Goal: Information Seeking & Learning: Learn about a topic

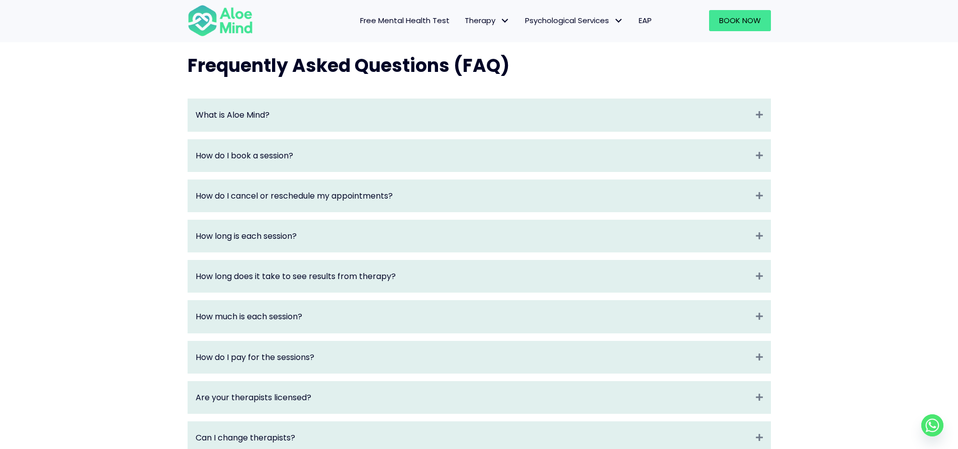
scroll to position [1056, 0]
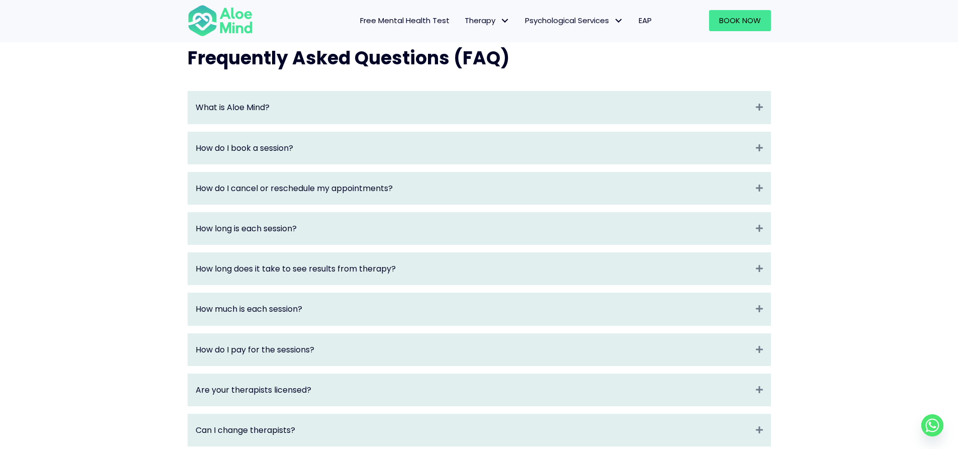
click at [734, 244] on div "How long is each session? Expand" at bounding box center [479, 229] width 583 height 32
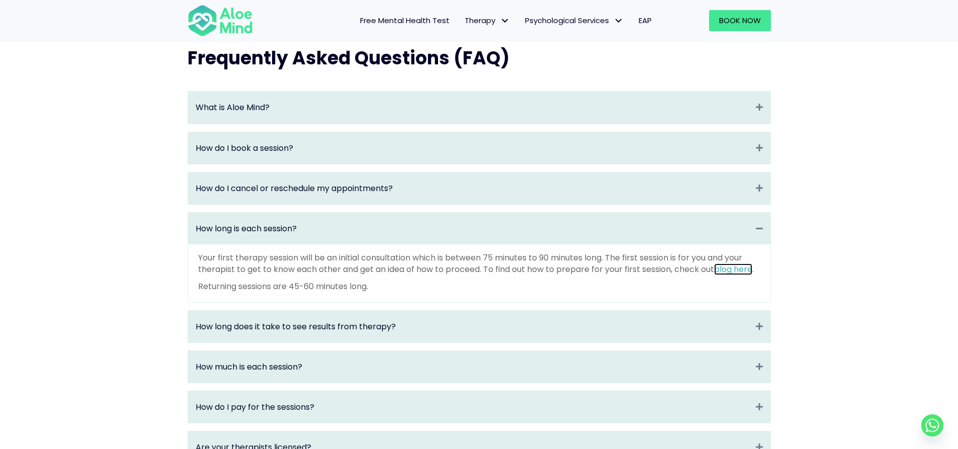
click at [739, 275] on link "blog here" at bounding box center [733, 270] width 38 height 12
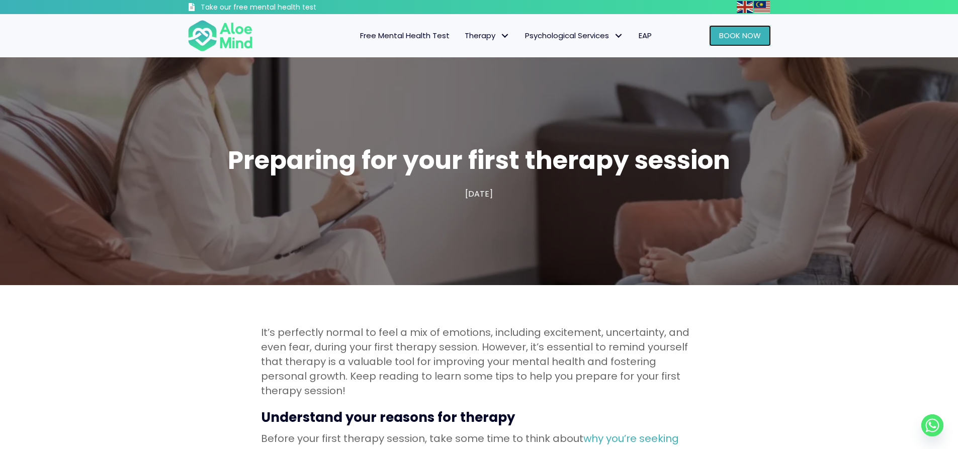
click at [751, 38] on span "Book Now" at bounding box center [740, 35] width 42 height 11
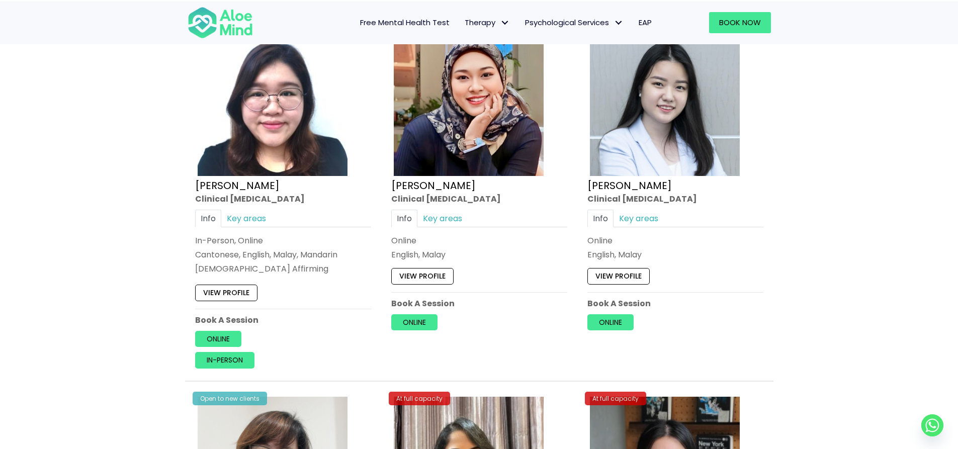
scroll to position [2767, 0]
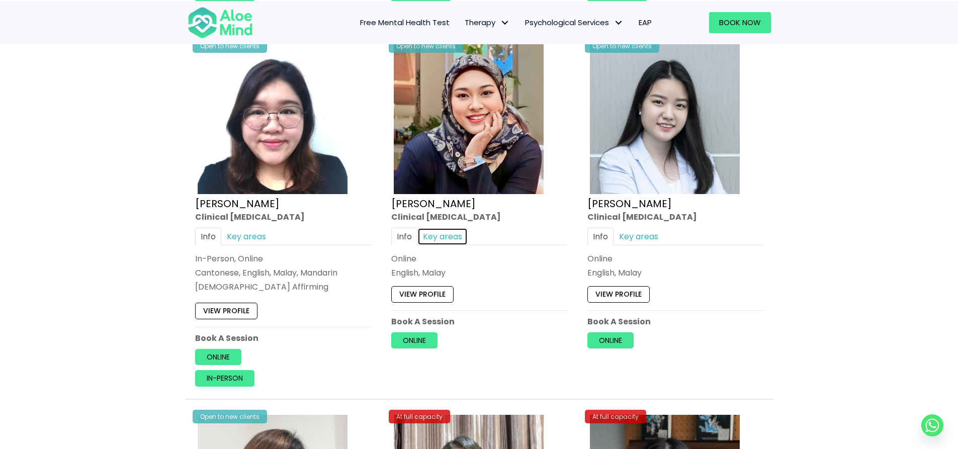
click at [454, 236] on link "Key areas" at bounding box center [443, 237] width 50 height 18
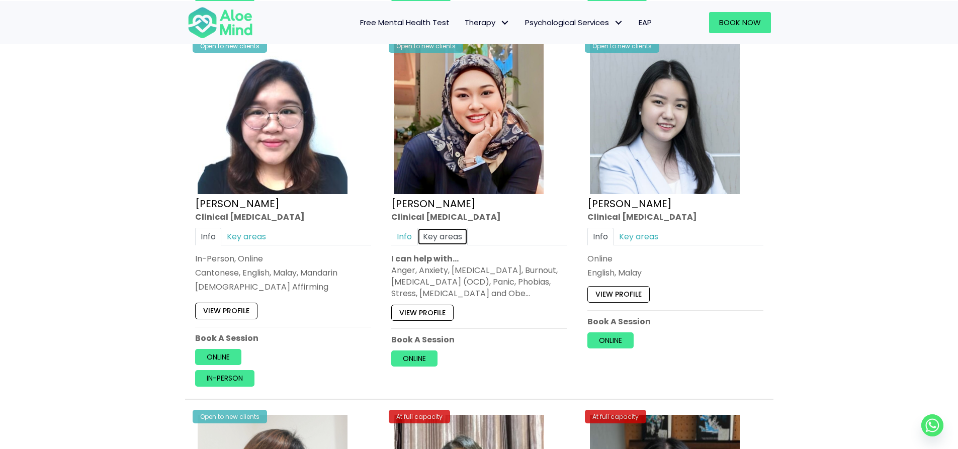
click at [454, 236] on link "Key areas" at bounding box center [443, 237] width 50 height 18
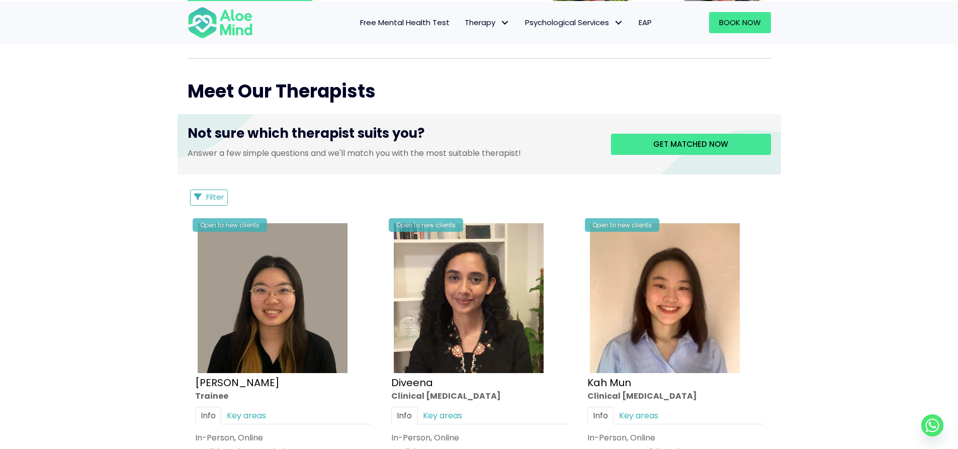
scroll to position [302, 0]
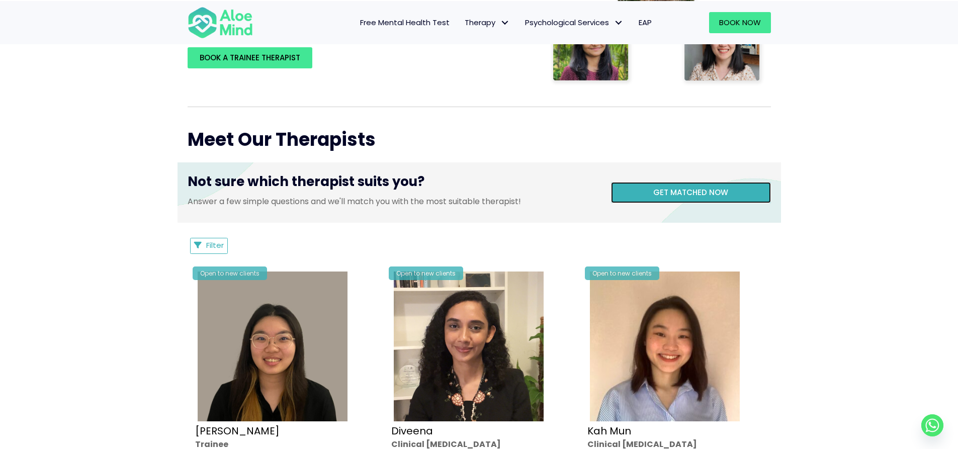
click at [717, 195] on span "Get matched now" at bounding box center [690, 192] width 75 height 11
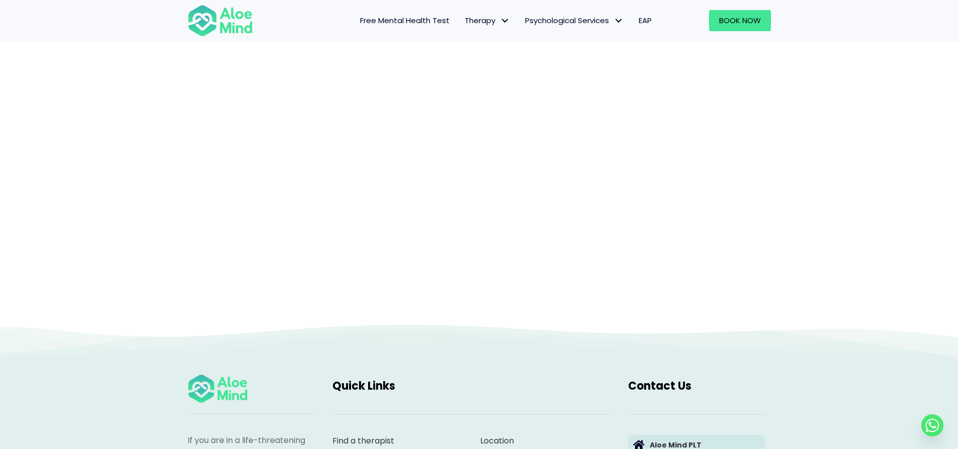
scroll to position [104, 0]
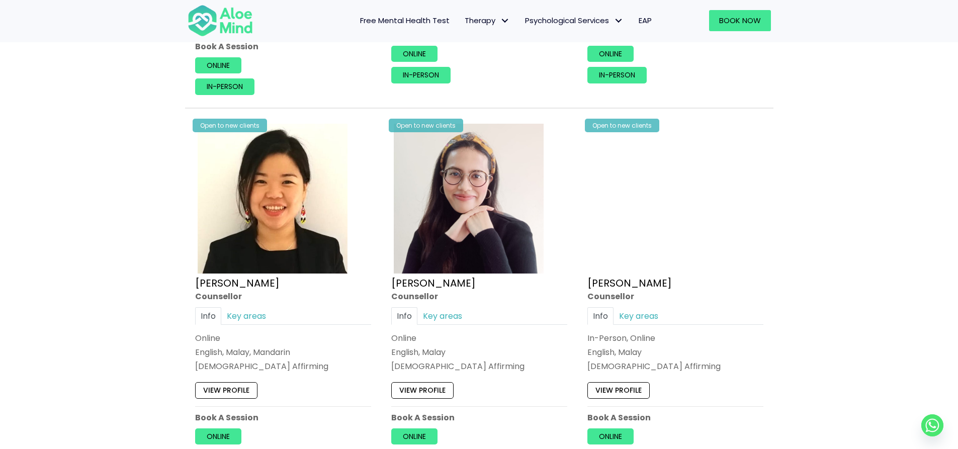
scroll to position [855, 0]
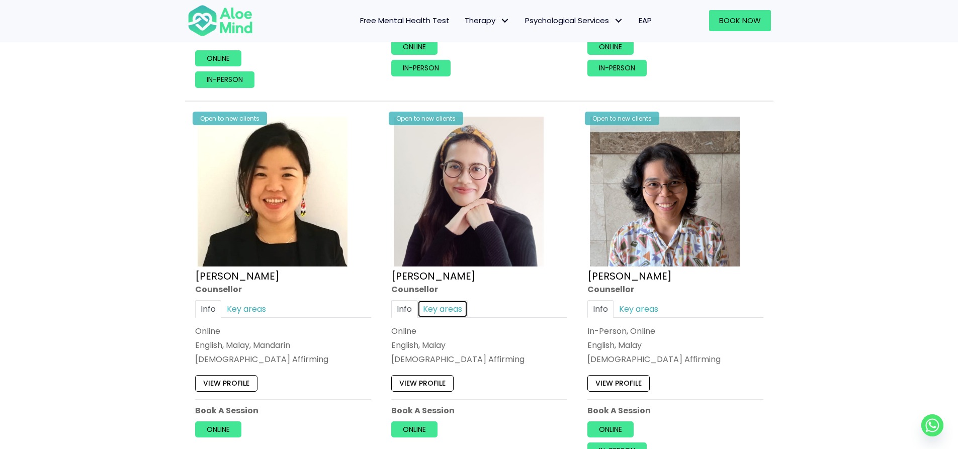
click at [434, 311] on link "Key areas" at bounding box center [443, 309] width 50 height 18
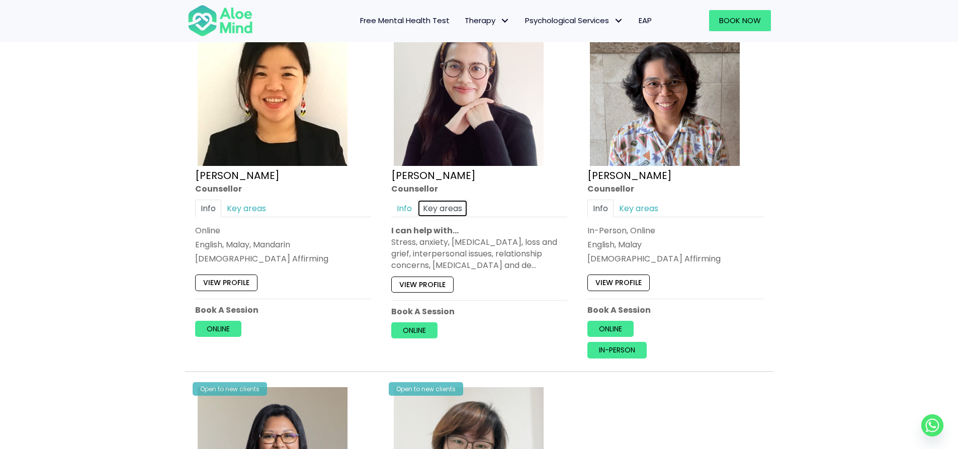
scroll to position [906, 0]
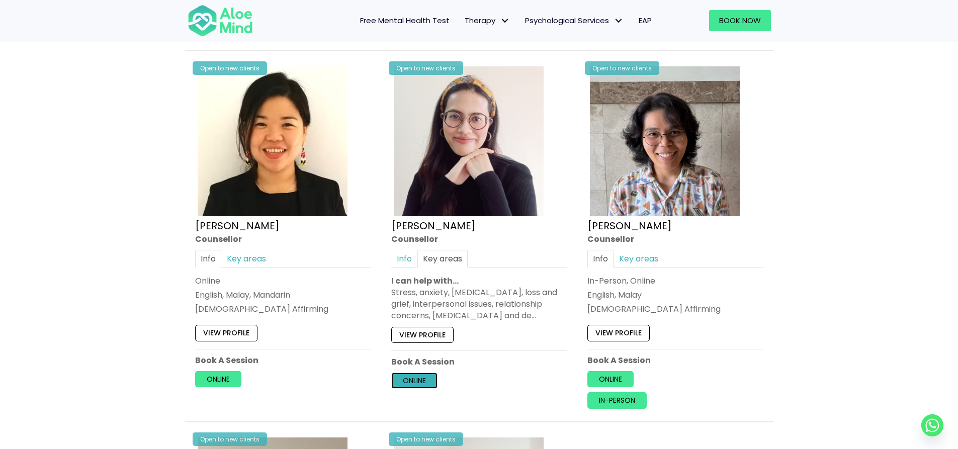
click at [432, 386] on link "Online" at bounding box center [414, 381] width 46 height 16
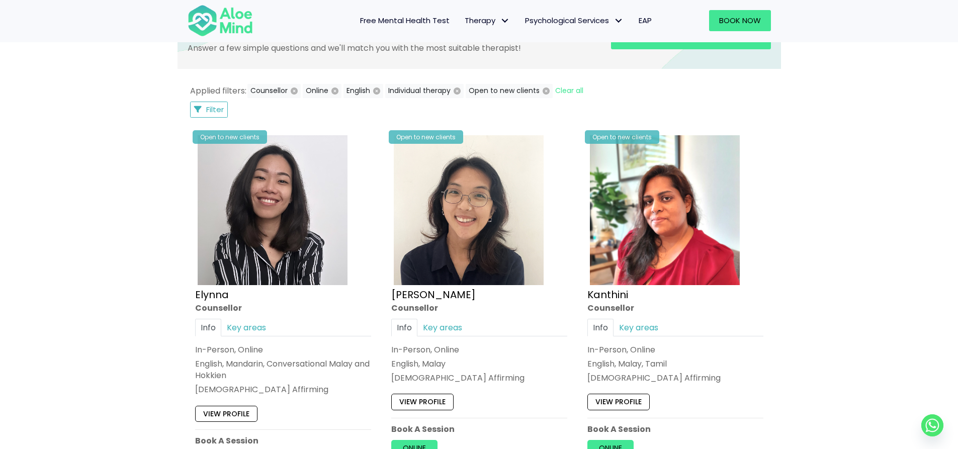
scroll to position [453, 0]
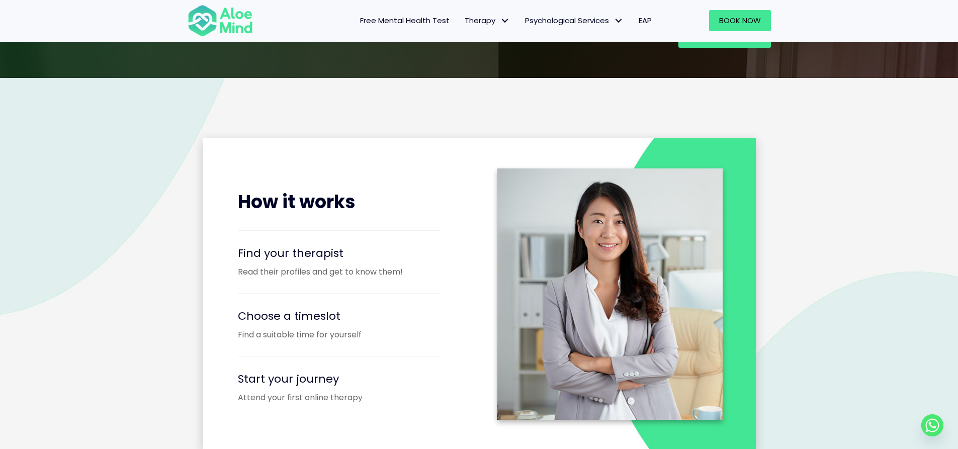
scroll to position [1006, 0]
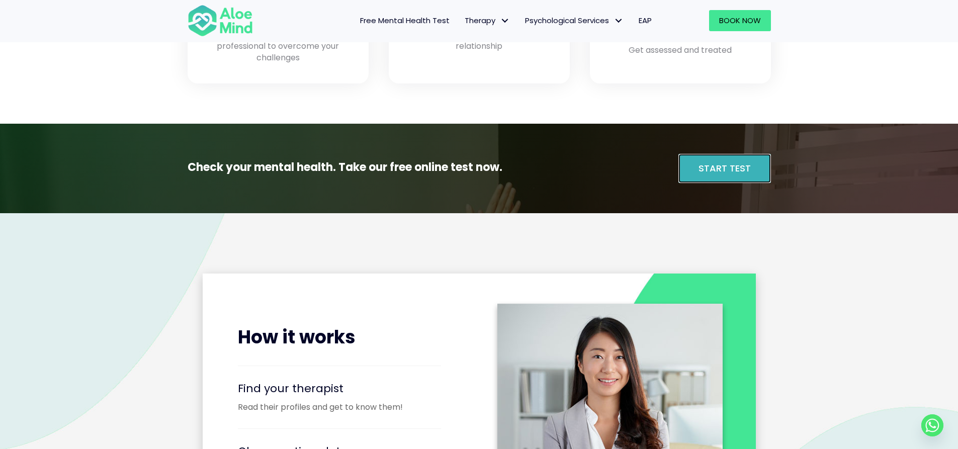
click at [714, 175] on link "Start Test" at bounding box center [725, 168] width 93 height 29
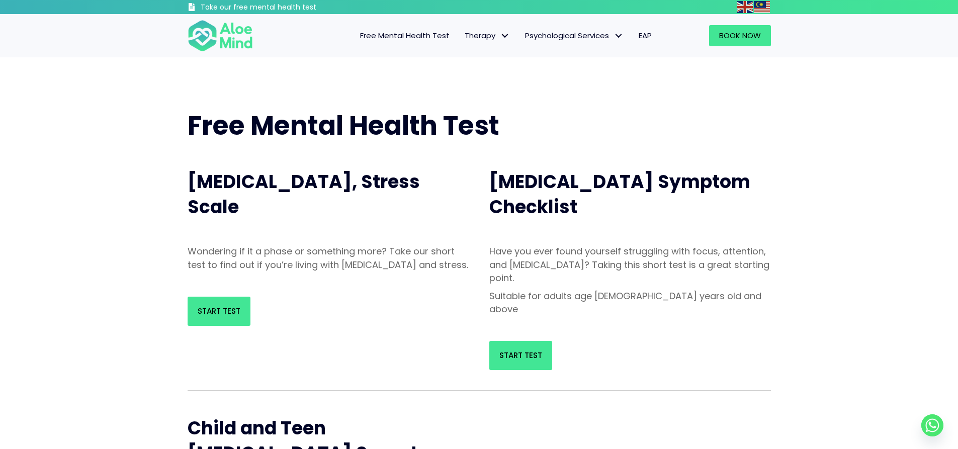
click at [533, 331] on div "Start Test" at bounding box center [630, 355] width 302 height 49
click at [526, 350] on span "Start Test" at bounding box center [521, 355] width 43 height 11
click at [496, 57] on span "Individual therapy" at bounding box center [498, 56] width 66 height 11
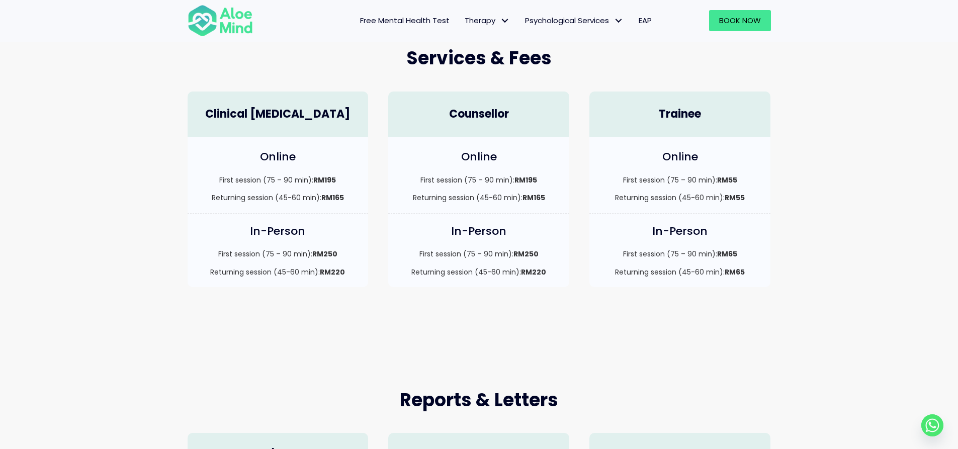
scroll to position [252, 0]
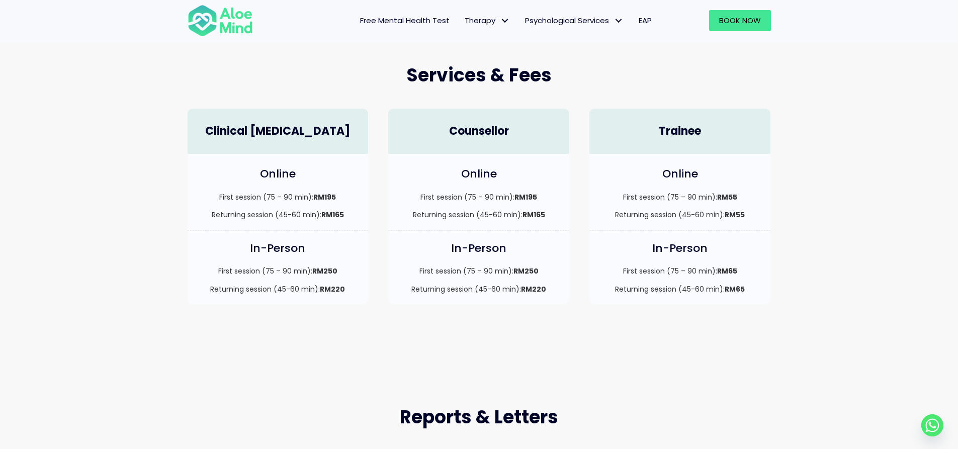
click at [726, 24] on span "Book Now" at bounding box center [740, 20] width 42 height 11
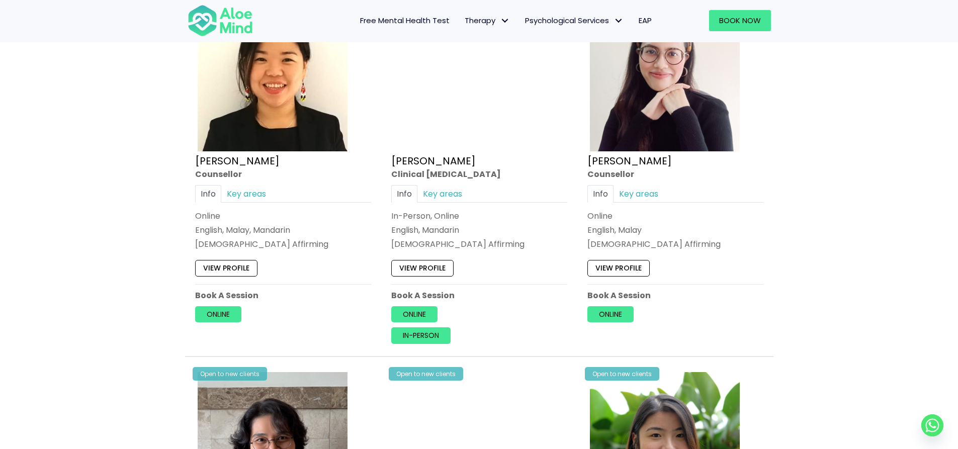
scroll to position [1761, 0]
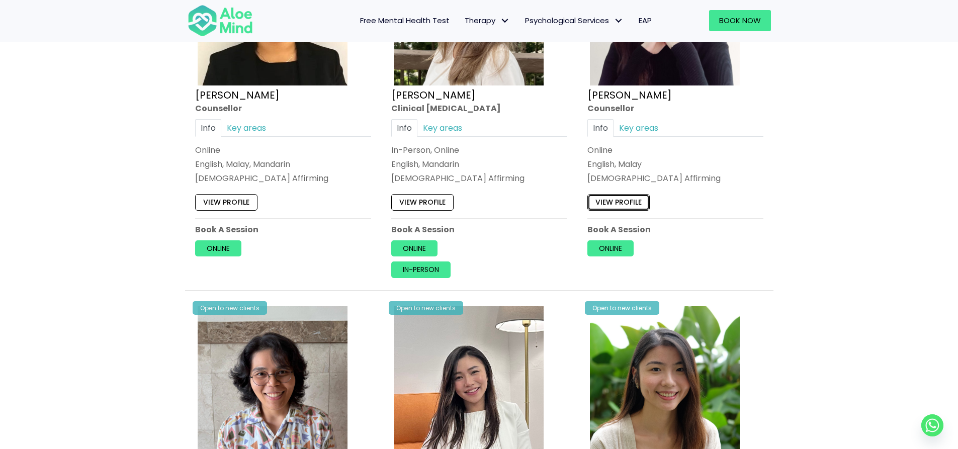
click at [624, 202] on link "View profile" at bounding box center [619, 202] width 62 height 16
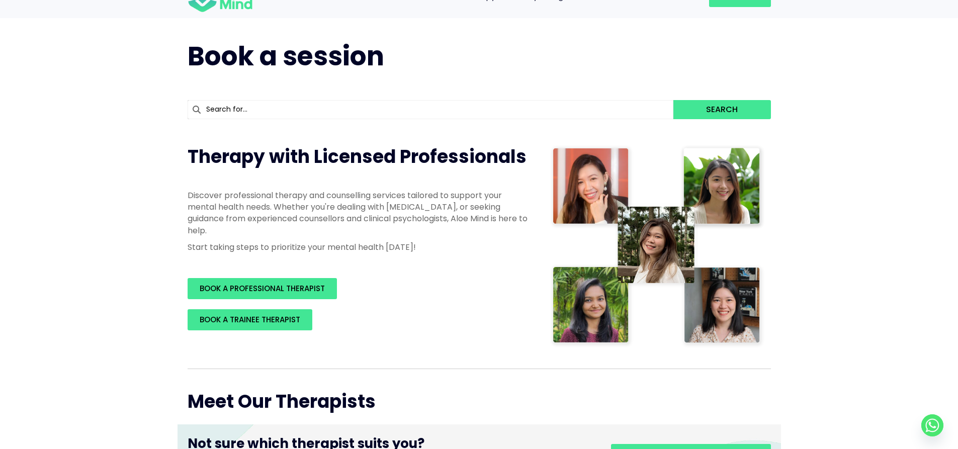
scroll to position [0, 0]
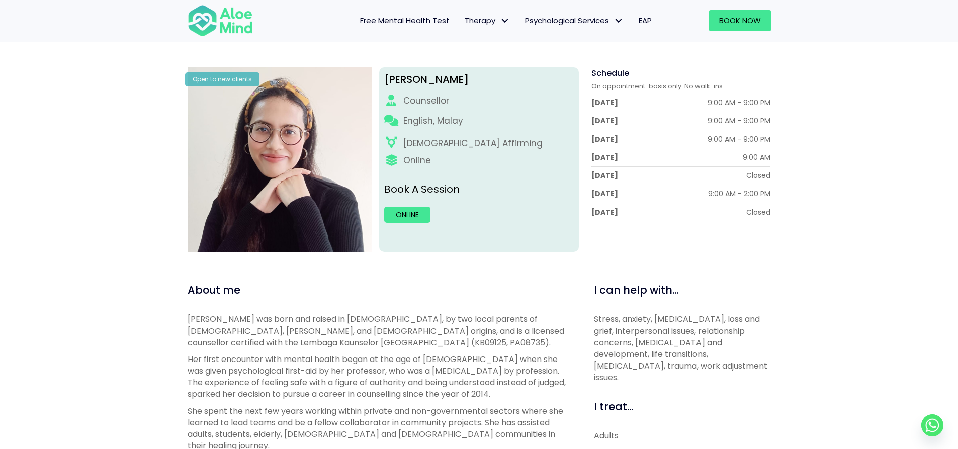
scroll to position [101, 0]
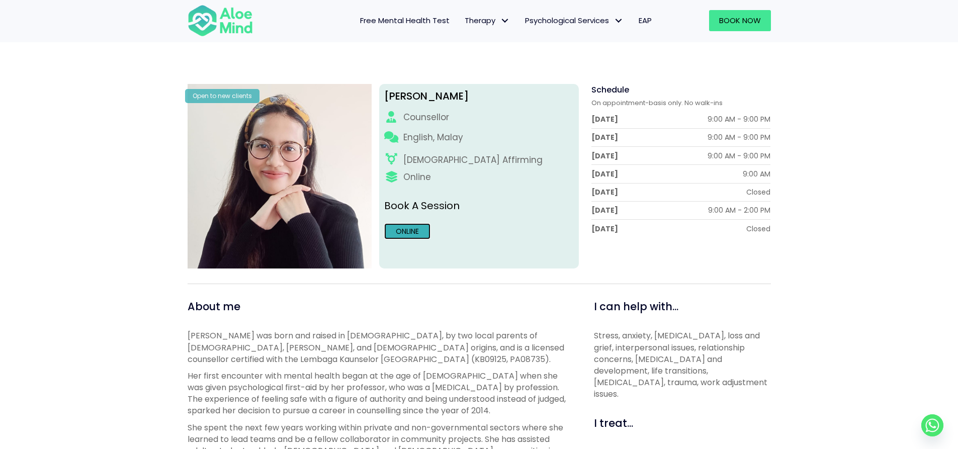
click at [401, 233] on link "Online" at bounding box center [407, 231] width 46 height 16
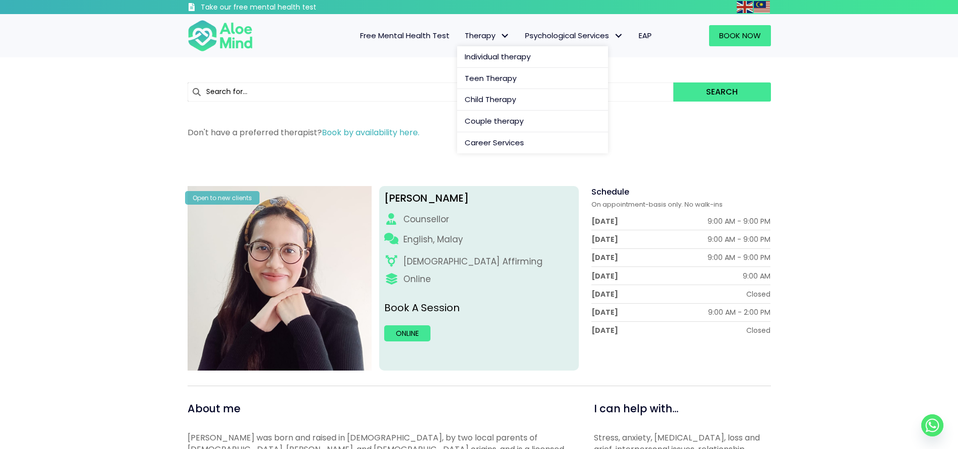
click at [502, 42] on span "Therapy: submenu" at bounding box center [505, 36] width 15 height 15
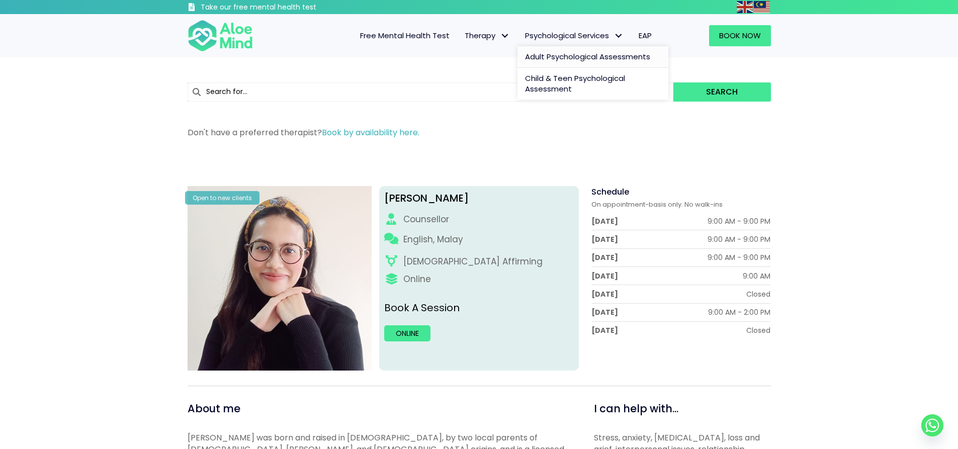
click at [567, 56] on span "Adult Psychological Assessments" at bounding box center [587, 56] width 125 height 11
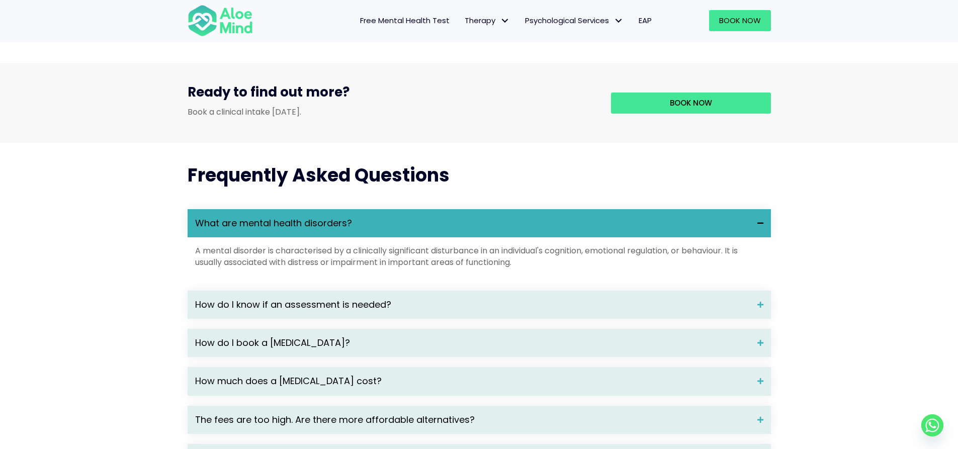
scroll to position [1308, 0]
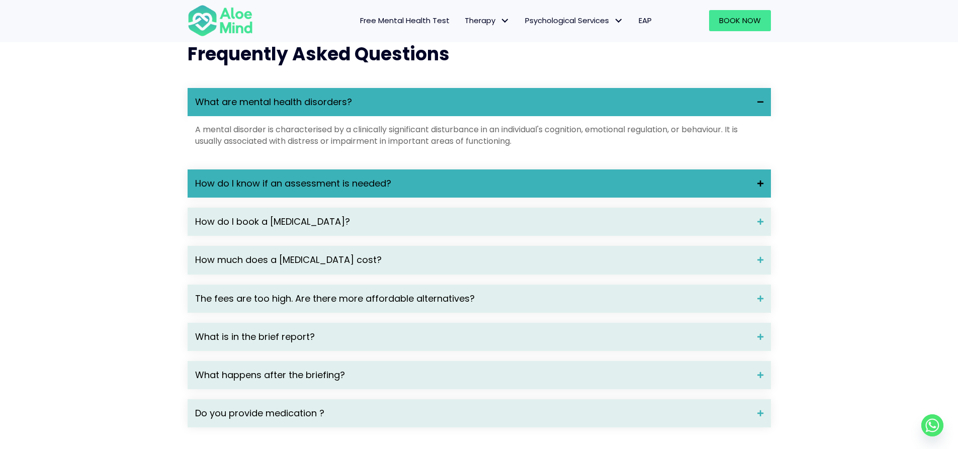
click at [420, 190] on span "How do I know if an assessment is needed?" at bounding box center [472, 183] width 555 height 13
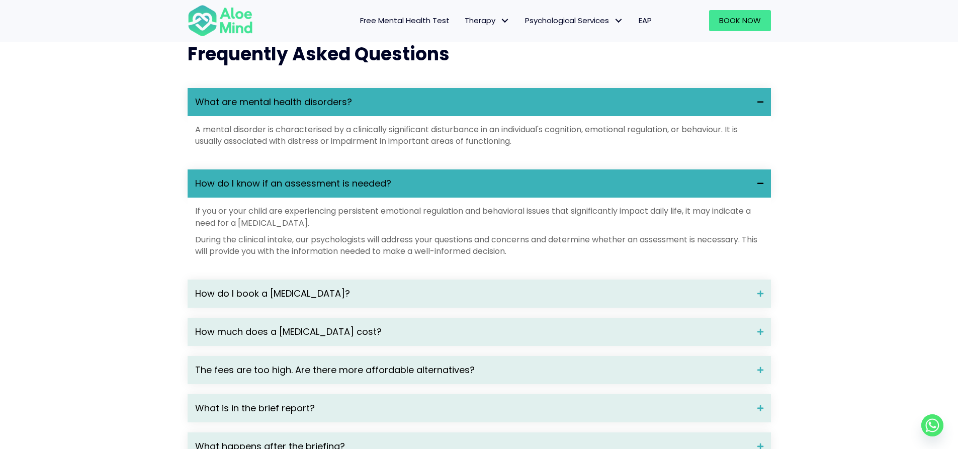
click at [420, 190] on span "How do I know if an assessment is needed?" at bounding box center [472, 183] width 555 height 13
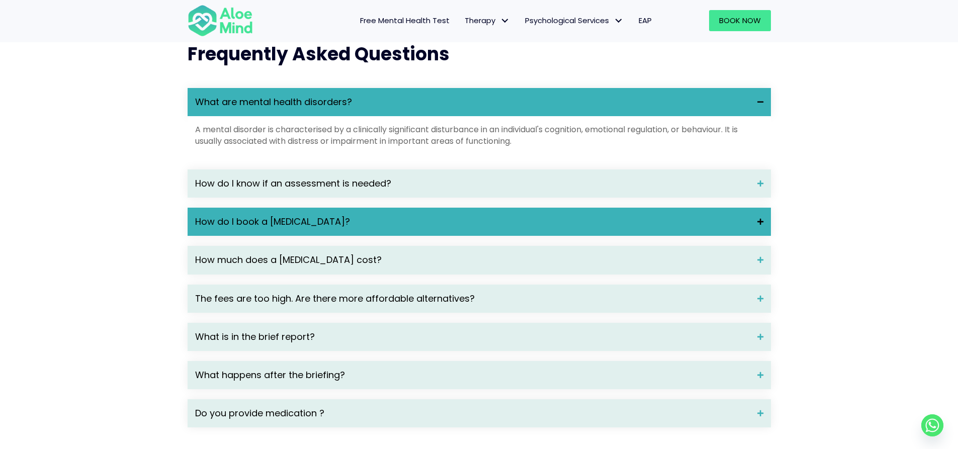
click at [417, 236] on div "How do I book a psychological assessment?" at bounding box center [480, 222] width 584 height 28
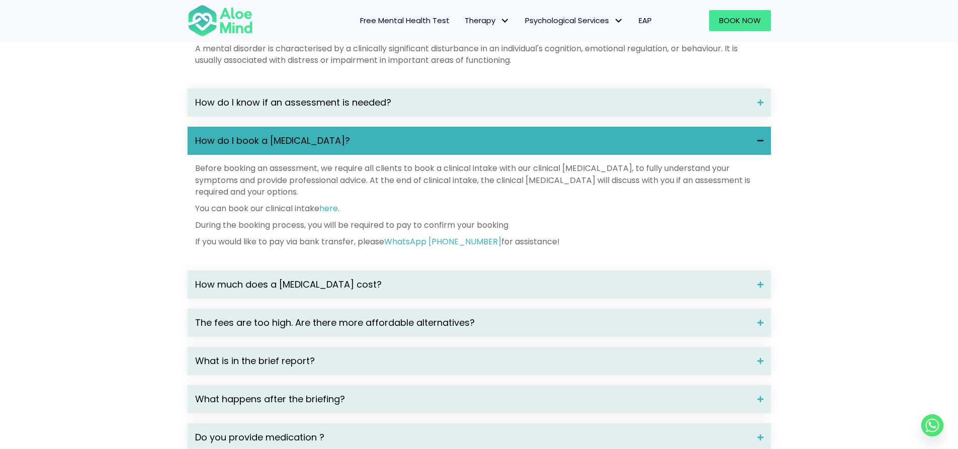
scroll to position [1459, 0]
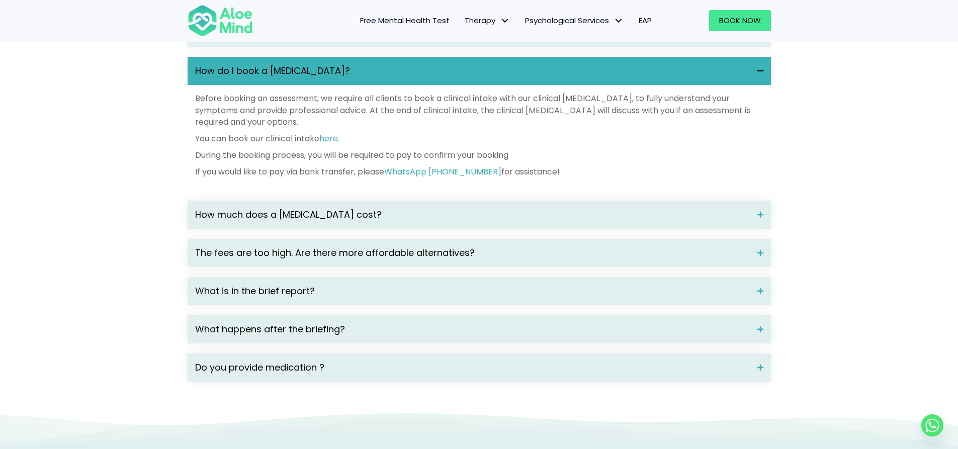
click at [417, 248] on div "What are mental health disorders? A mental disorder is characterised by a clini…" at bounding box center [480, 159] width 584 height 445
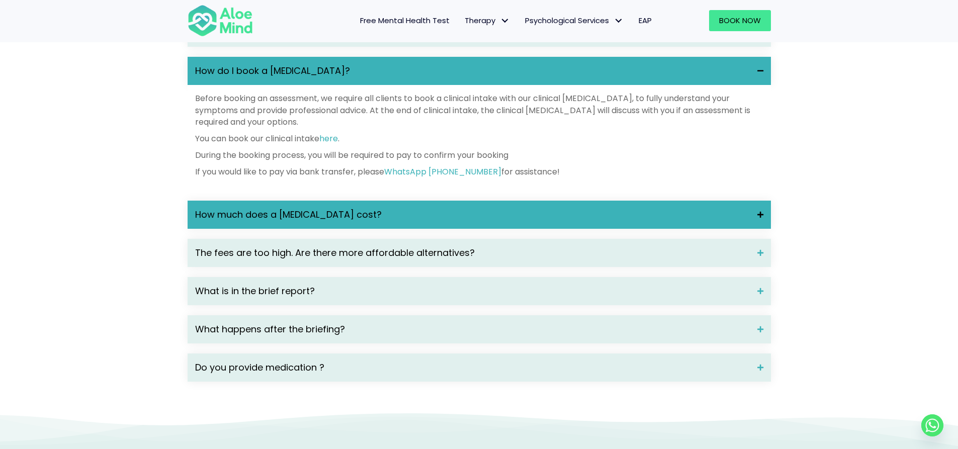
click at [419, 229] on div "How much does a psychological assessment cost?" at bounding box center [480, 215] width 584 height 28
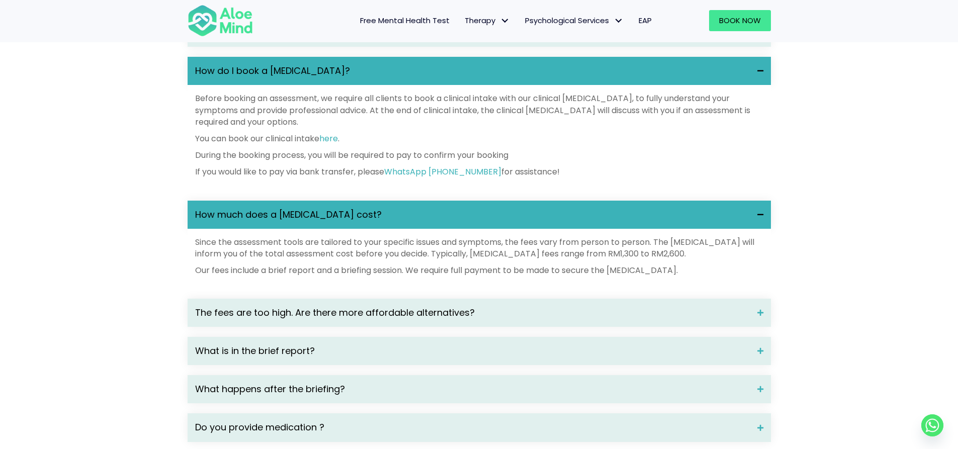
click at [419, 229] on div "How much does a psychological assessment cost?" at bounding box center [480, 215] width 584 height 28
